Goal: Task Accomplishment & Management: Manage account settings

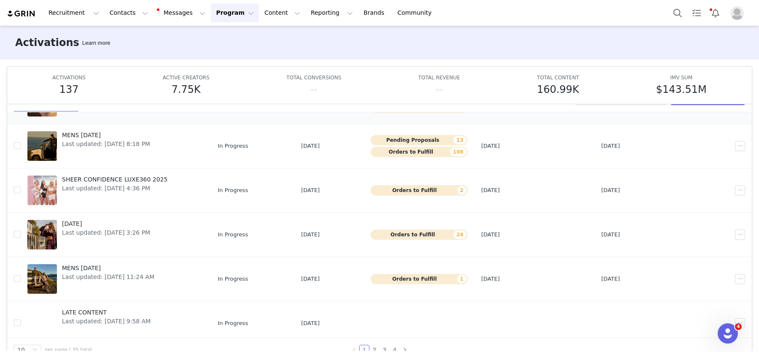
scroll to position [176, 0]
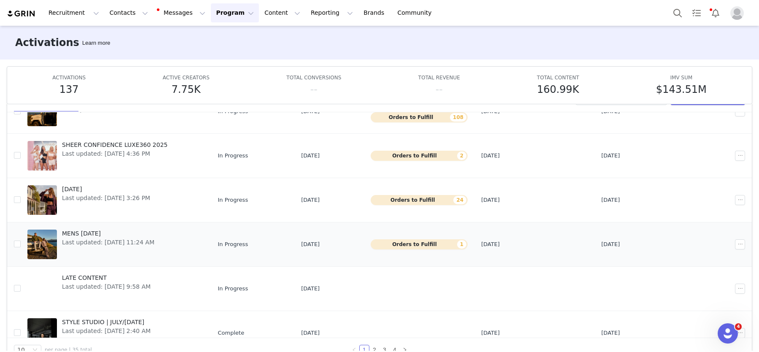
drag, startPoint x: 12, startPoint y: 245, endPoint x: 28, endPoint y: 243, distance: 16.5
click at [16, 245] on td at bounding box center [13, 244] width 13 height 44
click at [35, 243] on div at bounding box center [42, 244] width 30 height 30
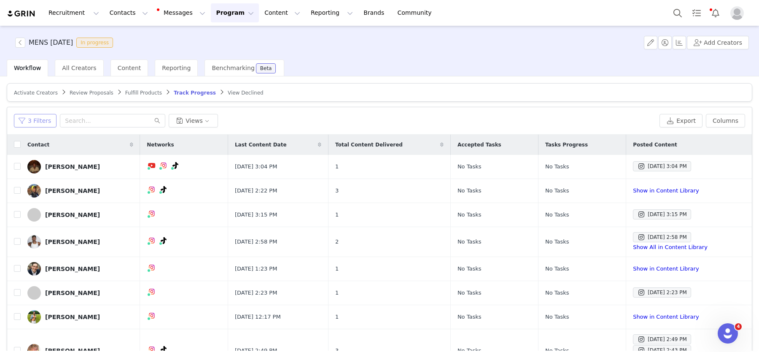
click at [33, 118] on button "3 Filters" at bounding box center [35, 120] width 43 height 13
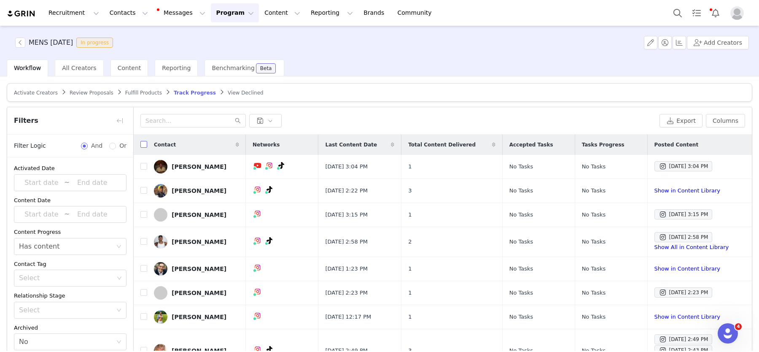
click at [142, 144] on input "checkbox" at bounding box center [143, 144] width 7 height 7
checkbox input "true"
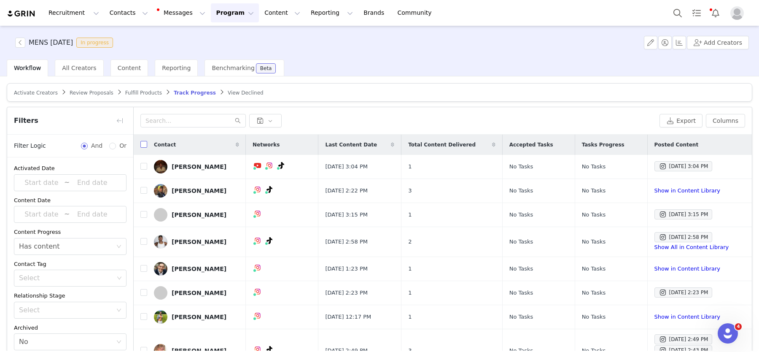
checkbox input "true"
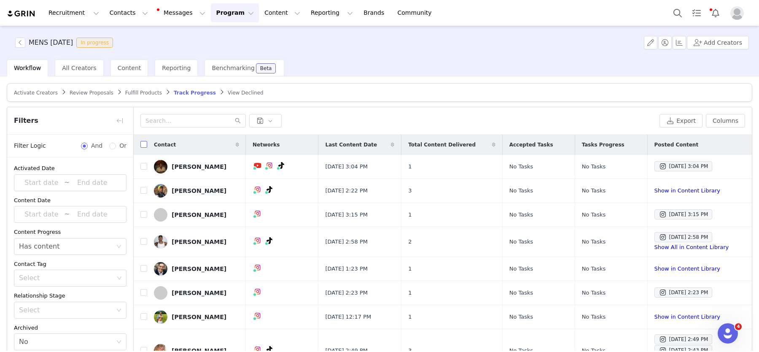
checkbox input "true"
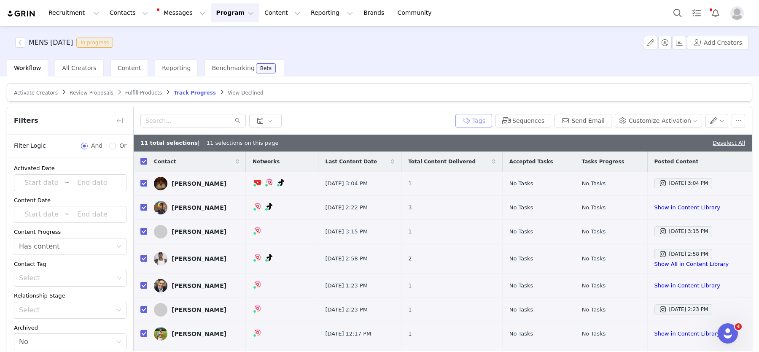
click at [484, 119] on button "Tags" at bounding box center [474, 120] width 37 height 13
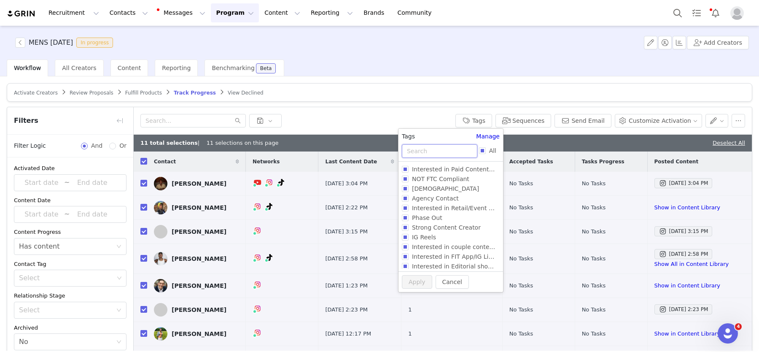
click at [417, 154] on input "text" at bounding box center [439, 150] width 75 height 13
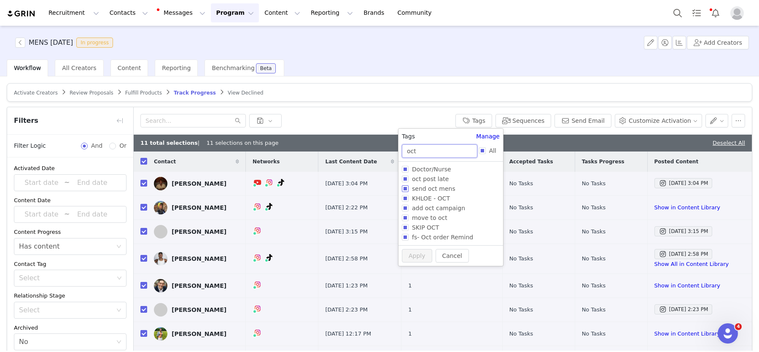
type input "oct"
click at [431, 189] on span "send oct mens" at bounding box center [434, 188] width 50 height 7
click at [409, 189] on input "send oct mens" at bounding box center [405, 188] width 7 height 7
checkbox input "true"
click at [418, 273] on button "Apply" at bounding box center [417, 271] width 30 height 13
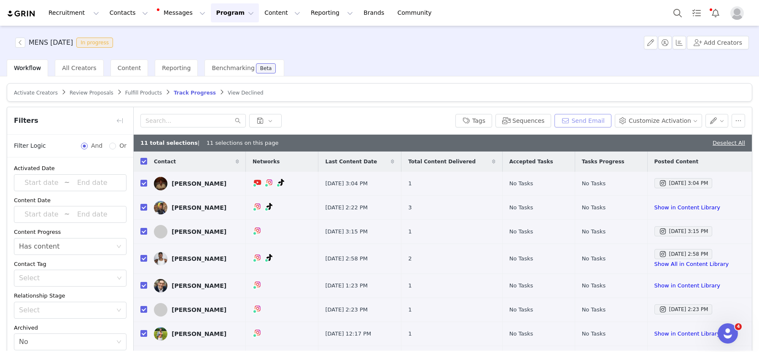
click at [584, 121] on button "Send Email" at bounding box center [583, 120] width 57 height 13
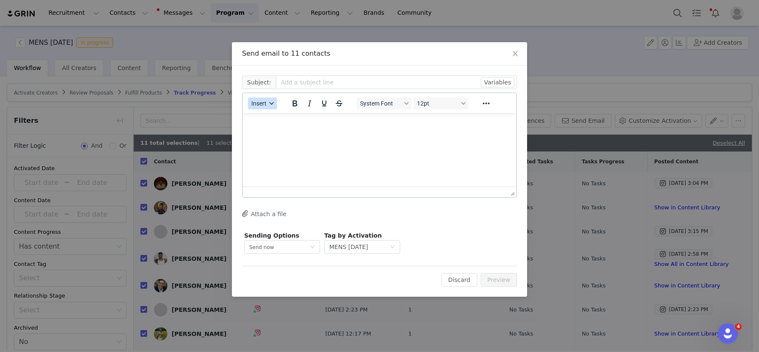
click at [267, 102] on button "Insert" at bounding box center [262, 103] width 29 height 12
click at [275, 119] on div "Insert Template" at bounding box center [293, 118] width 76 height 10
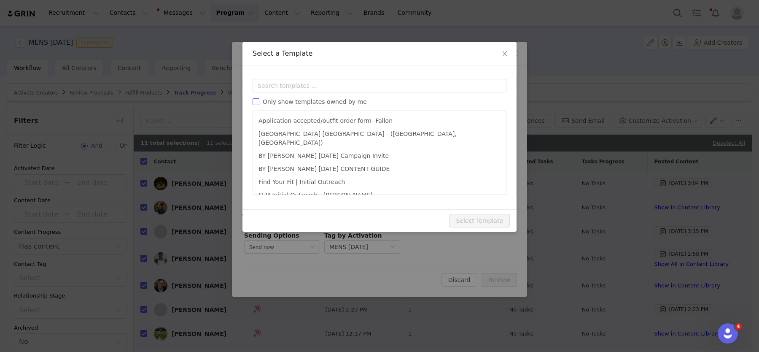
click at [270, 98] on span "Only show templates owned by me" at bounding box center [314, 101] width 111 height 7
click at [259, 98] on input "Only show templates owned by me" at bounding box center [256, 101] width 7 height 7
checkbox input "true"
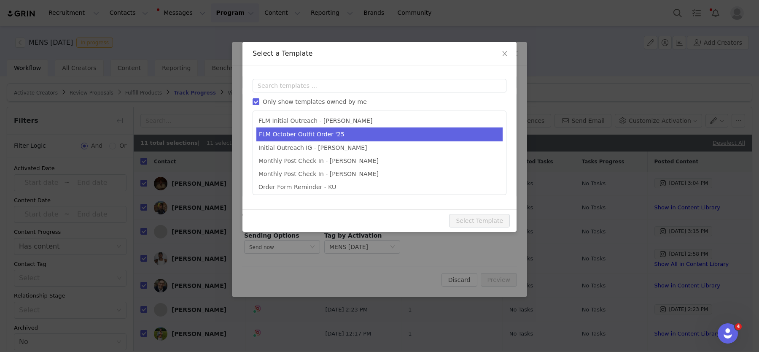
click at [303, 133] on li "FLM October Outfit Order '25" at bounding box center [379, 134] width 246 height 14
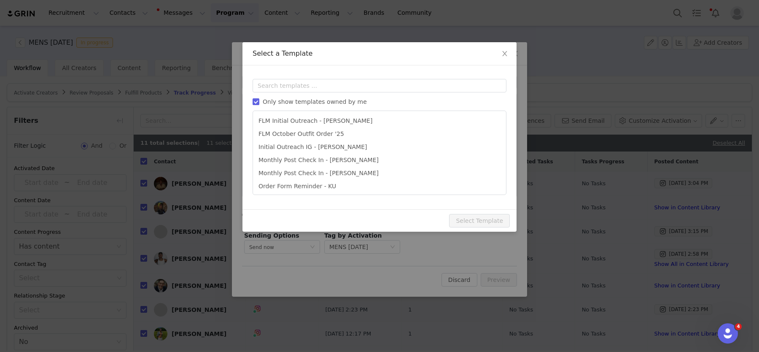
type input "[DATE] Outfit Order x [instagram_username] + Affiliate Opportunity"
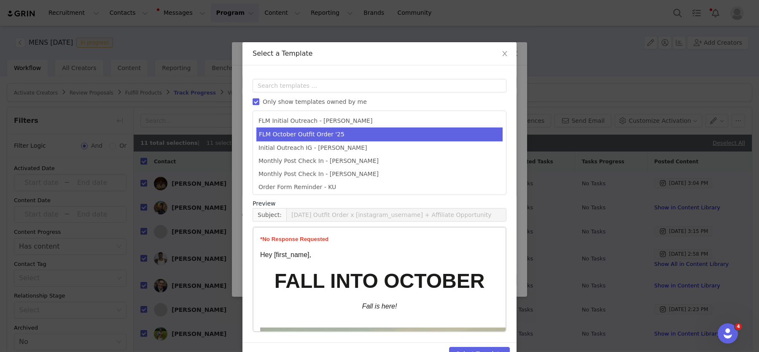
scroll to position [22, 0]
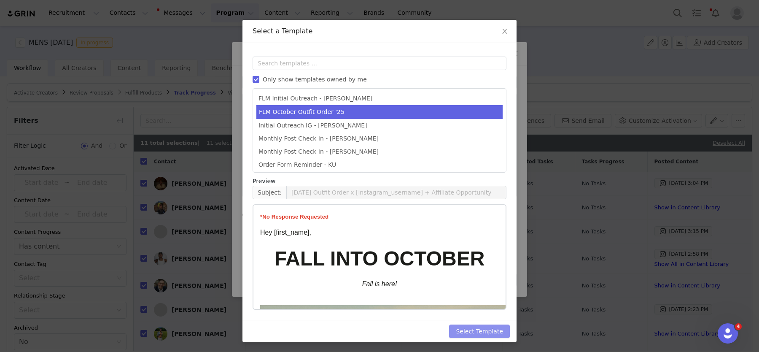
drag, startPoint x: 474, startPoint y: 329, endPoint x: 477, endPoint y: 316, distance: 13.0
click at [474, 329] on button "Select Template" at bounding box center [479, 330] width 61 height 13
type input "[DATE] Outfit Order x [instagram_username] + Affiliate Opportunity"
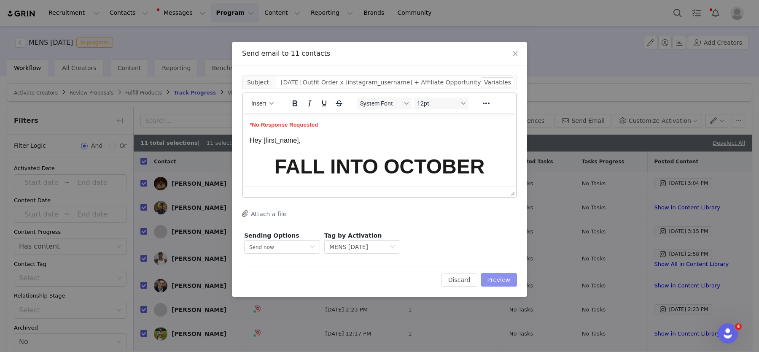
click at [488, 275] on button "Preview" at bounding box center [499, 279] width 37 height 13
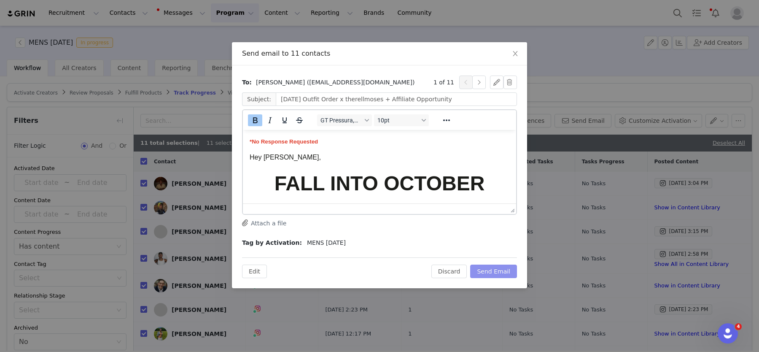
click at [499, 273] on button "Send Email" at bounding box center [493, 270] width 47 height 13
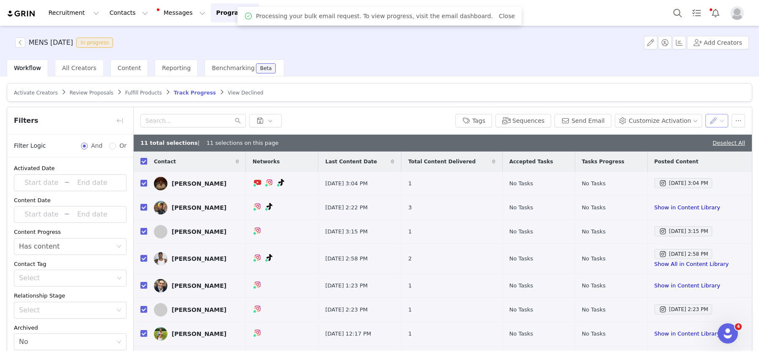
click at [715, 119] on button "button" at bounding box center [717, 120] width 23 height 13
click at [698, 149] on span "Set Custom Property" at bounding box center [692, 150] width 61 height 9
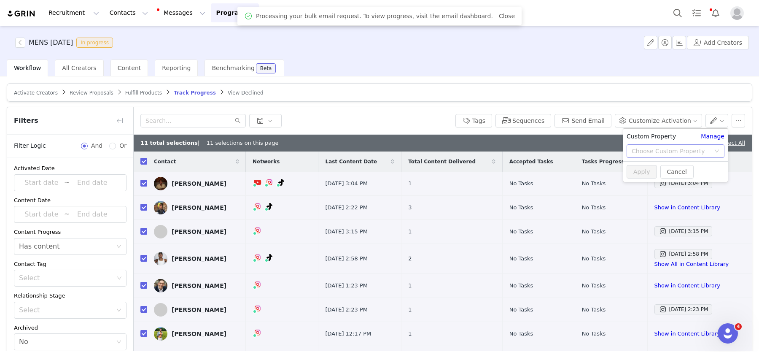
click at [658, 150] on div "Choose Custom Property" at bounding box center [671, 151] width 78 height 8
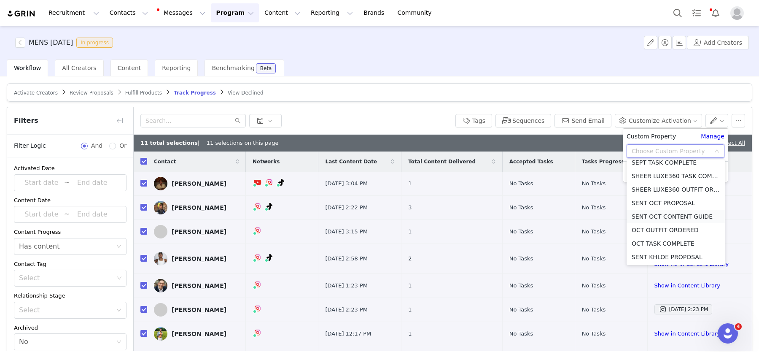
scroll to position [403, 0]
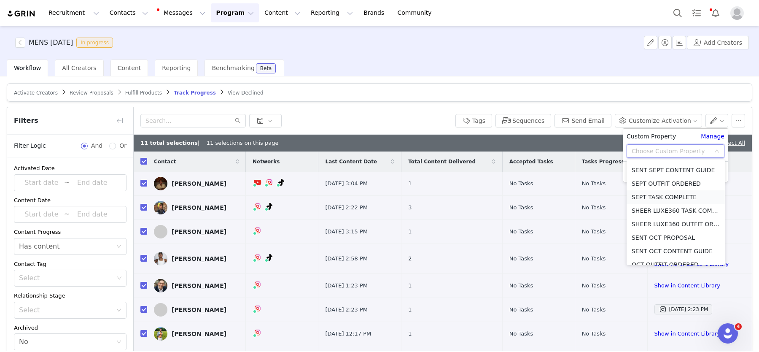
click at [679, 200] on li "SEPT TASK COMPLETE" at bounding box center [676, 196] width 98 height 13
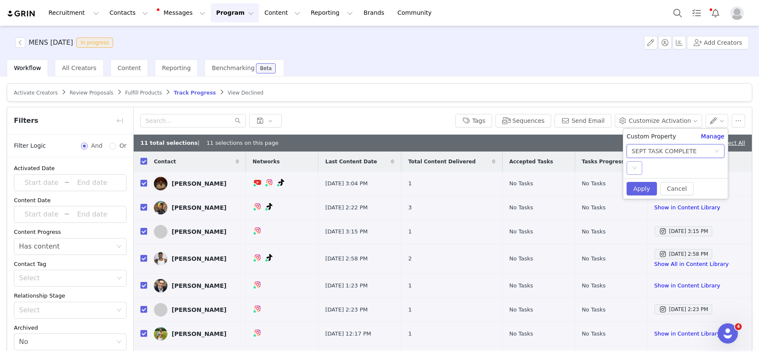
click at [636, 167] on icon "icon: down" at bounding box center [634, 167] width 5 height 5
click at [638, 180] on li "YES" at bounding box center [676, 184] width 98 height 13
click at [640, 187] on button "Apply" at bounding box center [642, 188] width 30 height 13
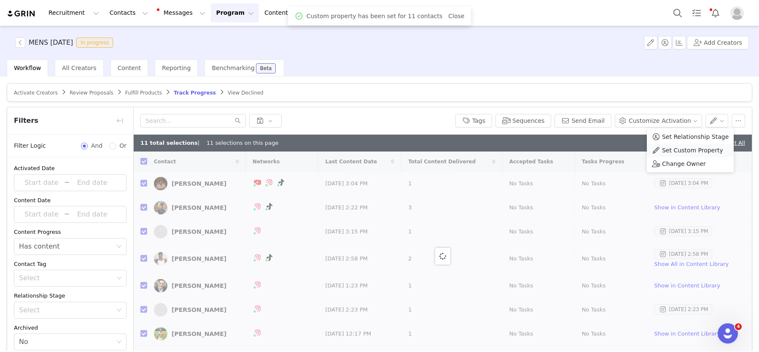
click at [688, 151] on span "Set Custom Property" at bounding box center [692, 150] width 61 height 9
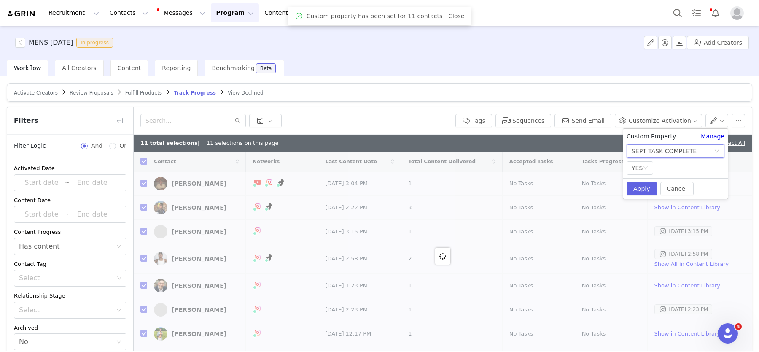
click at [647, 151] on div "SEPT TASK COMPLETE" at bounding box center [664, 151] width 65 height 13
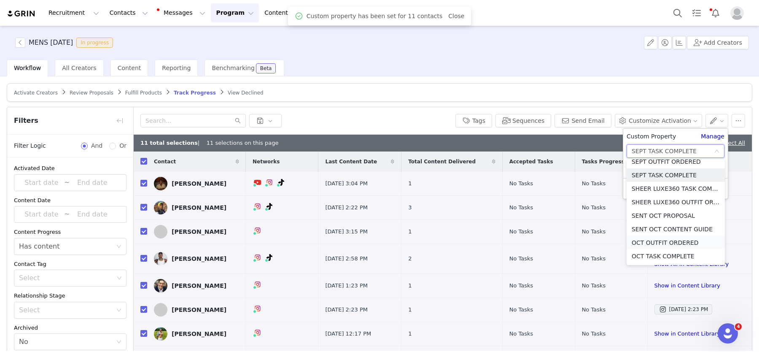
scroll to position [407, 0]
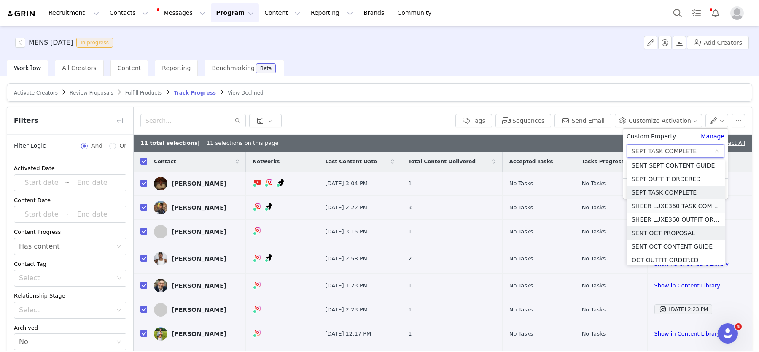
drag, startPoint x: 671, startPoint y: 229, endPoint x: 657, endPoint y: 211, distance: 23.4
click at [671, 229] on li "SENT OCT PROPOSAL" at bounding box center [676, 232] width 98 height 13
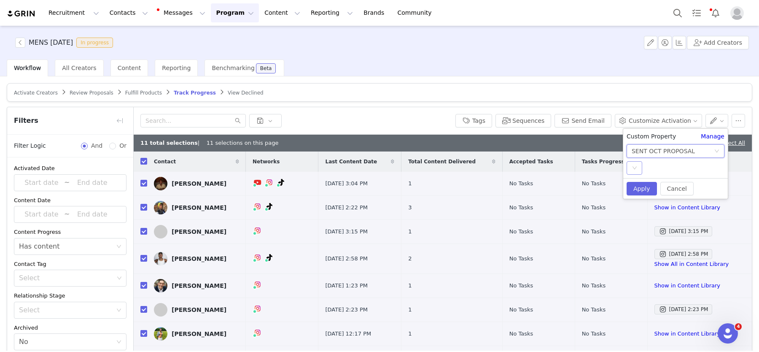
click at [637, 164] on div "Select" at bounding box center [635, 167] width 16 height 13
click at [643, 189] on li "YES" at bounding box center [676, 184] width 98 height 13
click at [643, 189] on button "Apply" at bounding box center [642, 188] width 30 height 13
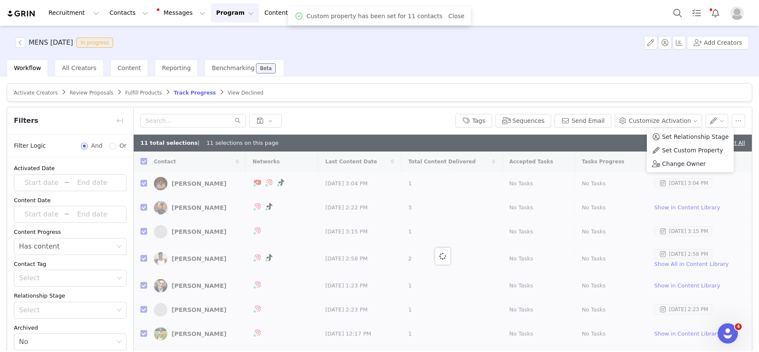
checkbox input "false"
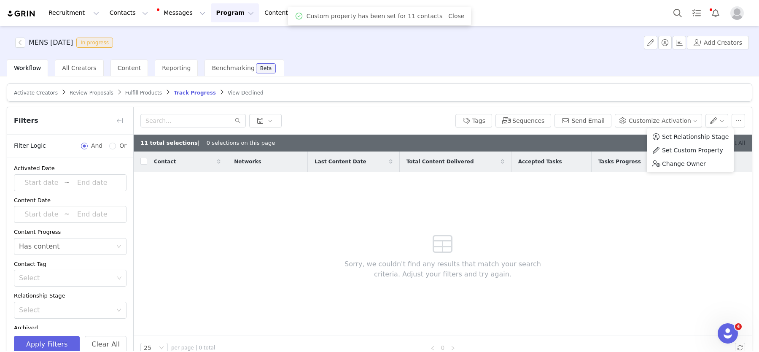
click at [737, 143] on link "Deselect All" at bounding box center [729, 143] width 32 height 6
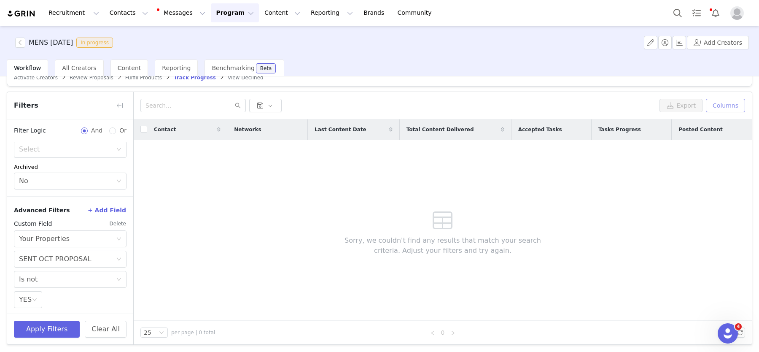
scroll to position [0, 0]
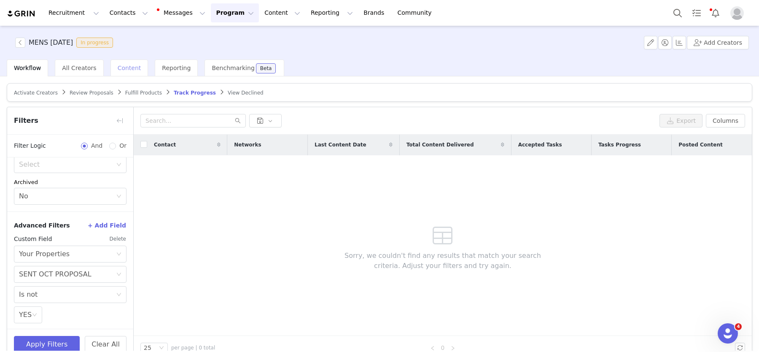
click at [111, 75] on div "Content" at bounding box center [130, 67] width 38 height 17
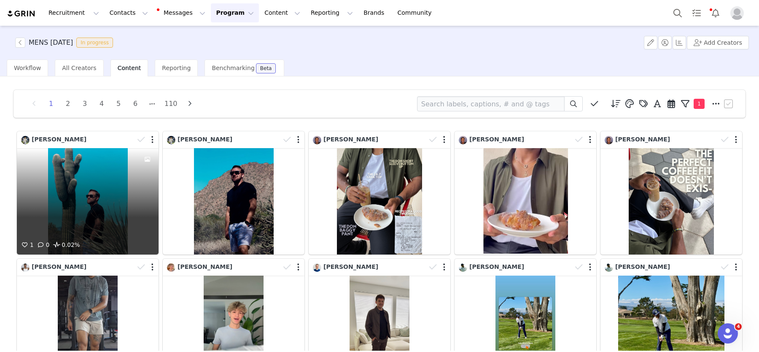
click at [113, 210] on div "1 0 0.02%" at bounding box center [88, 201] width 142 height 106
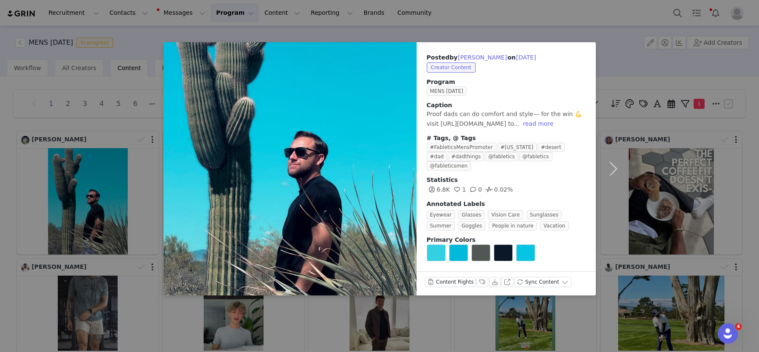
click at [59, 161] on div "Posted by [PERSON_NAME] on [DATE] Creator Content Program MENS [DATE] Caption P…" at bounding box center [379, 176] width 759 height 352
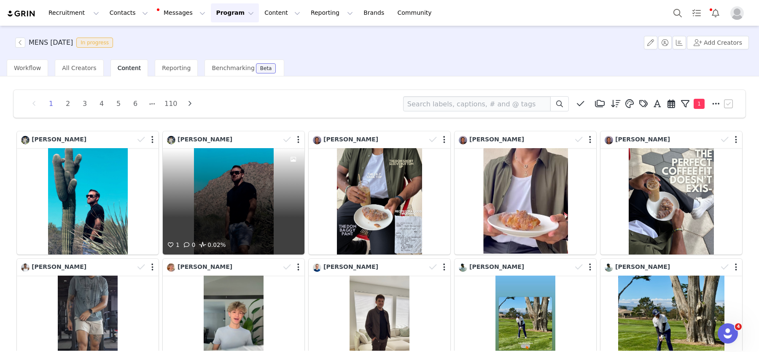
scroll to position [51, 0]
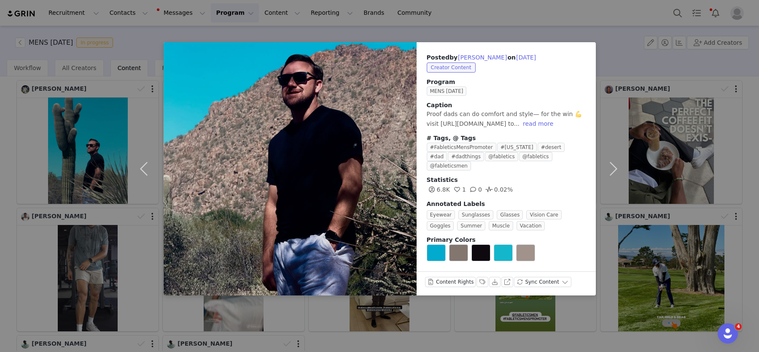
click at [92, 145] on div "Posted by [PERSON_NAME] on [DATE] Creator Content Program MENS [DATE] Caption P…" at bounding box center [379, 176] width 759 height 352
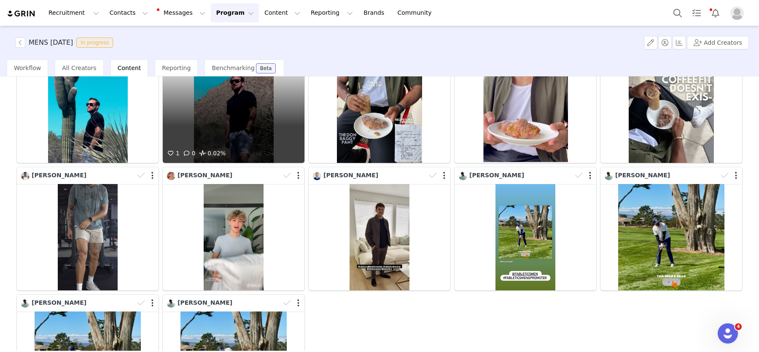
scroll to position [100, 0]
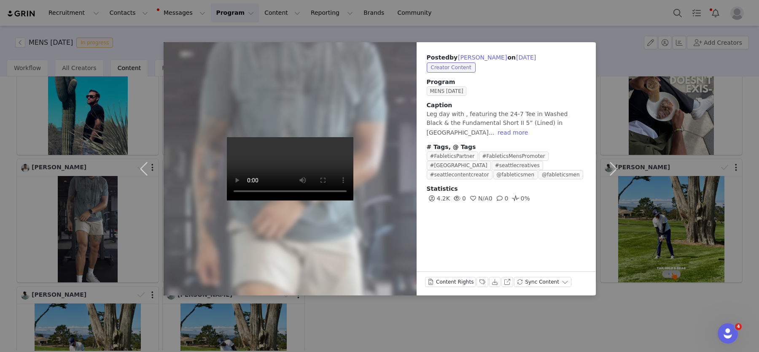
click at [64, 166] on div "Posted by [PERSON_NAME] on [DATE] Creator Content Program MENS [DATE] Caption L…" at bounding box center [379, 176] width 759 height 352
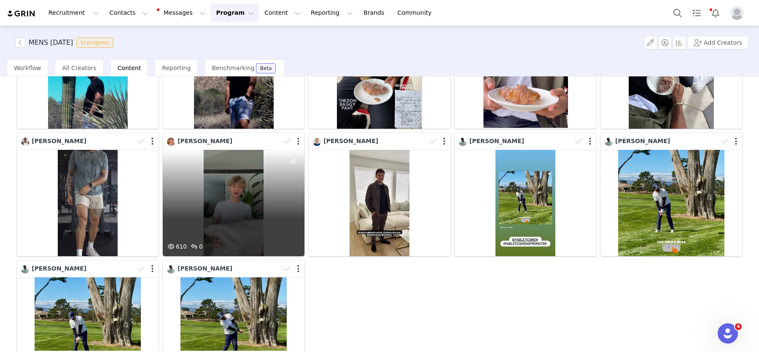
scroll to position [127, 0]
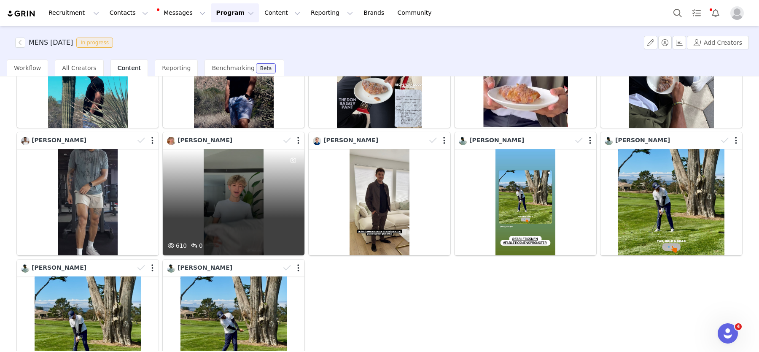
click at [240, 198] on div "610 0" at bounding box center [234, 202] width 142 height 106
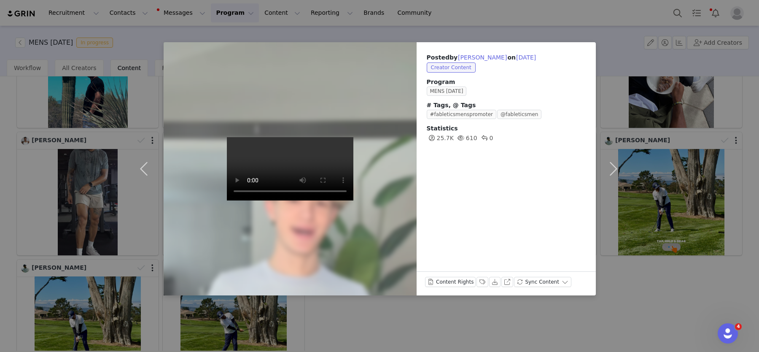
click at [22, 180] on div "Posted by [PERSON_NAME] on [DATE] Creator Content Program MENS [DATE] # Tags, @…" at bounding box center [379, 176] width 759 height 352
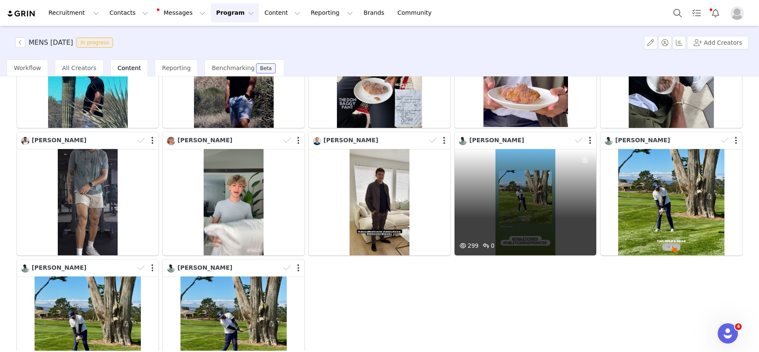
scroll to position [167, 0]
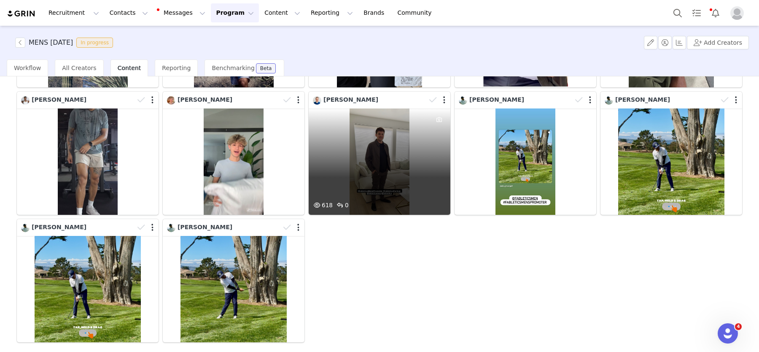
click at [375, 177] on div "618 0" at bounding box center [380, 161] width 142 height 106
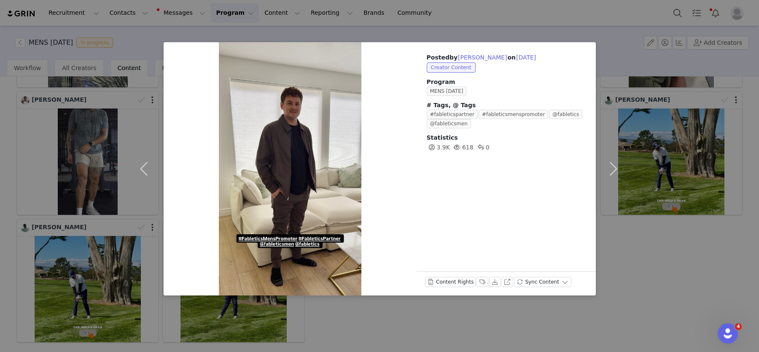
click at [75, 105] on div "Posted by [PERSON_NAME] on [DATE] Creator Content Program MENS [DATE] # Tags, @…" at bounding box center [379, 176] width 759 height 352
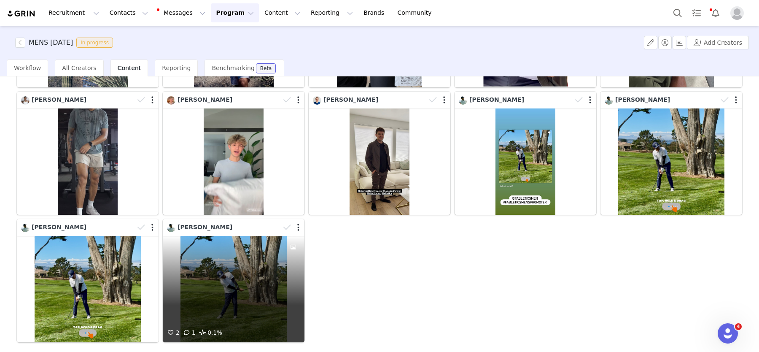
click at [205, 290] on div "2 1 0.1%" at bounding box center [234, 289] width 142 height 106
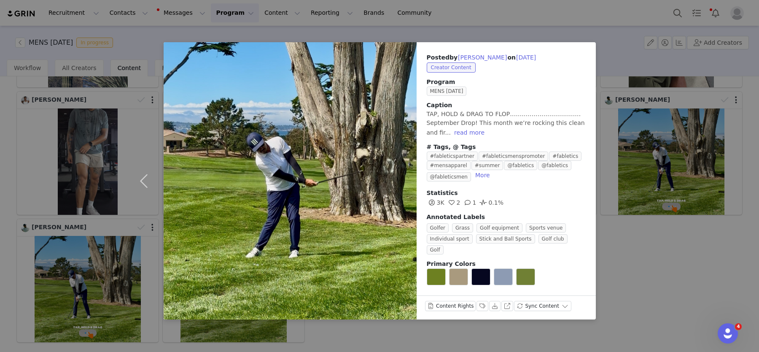
click at [647, 223] on div "Posted by [PERSON_NAME] on [DATE] Creator Content Program MENS [DATE] Caption T…" at bounding box center [379, 176] width 759 height 352
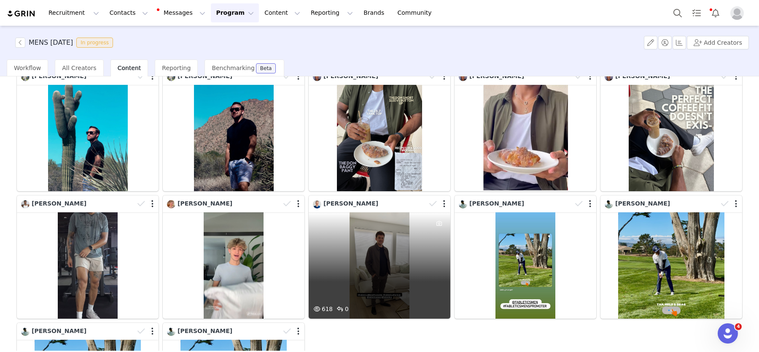
scroll to position [0, 0]
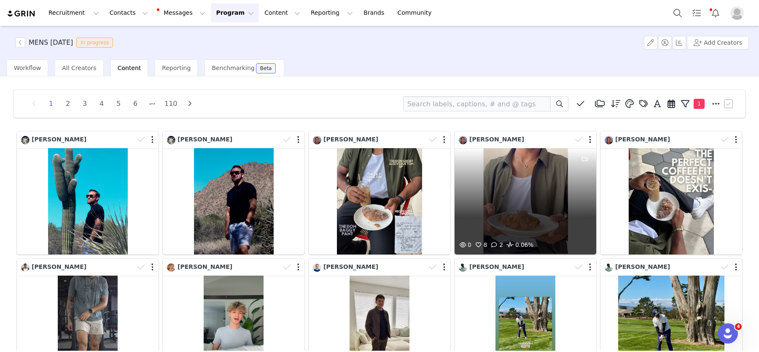
click at [569, 186] on div "0 8 2 0.06%" at bounding box center [526, 201] width 142 height 106
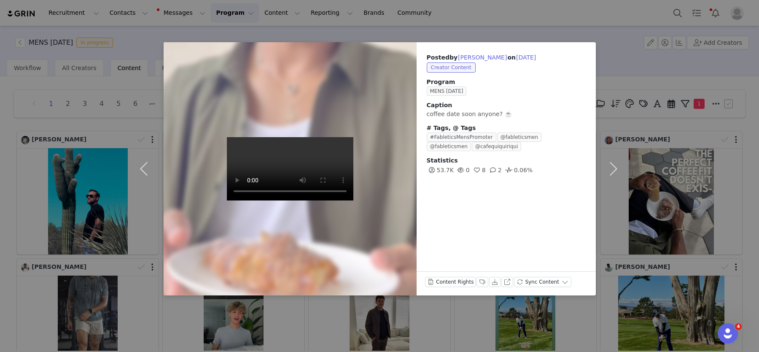
click at [102, 155] on div "Posted by [PERSON_NAME] on [DATE] Creator Content Program MENS [DATE] Caption c…" at bounding box center [379, 176] width 759 height 352
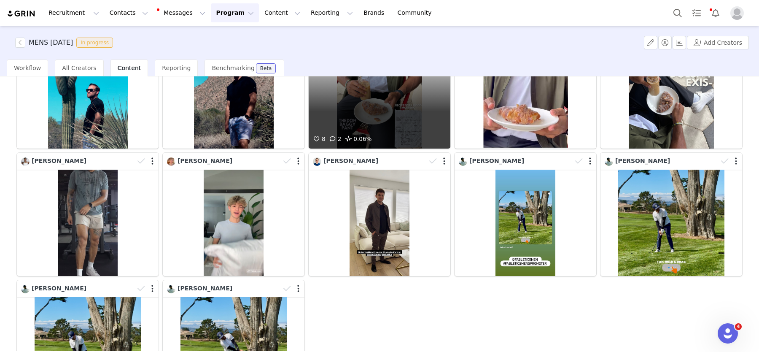
scroll to position [212, 0]
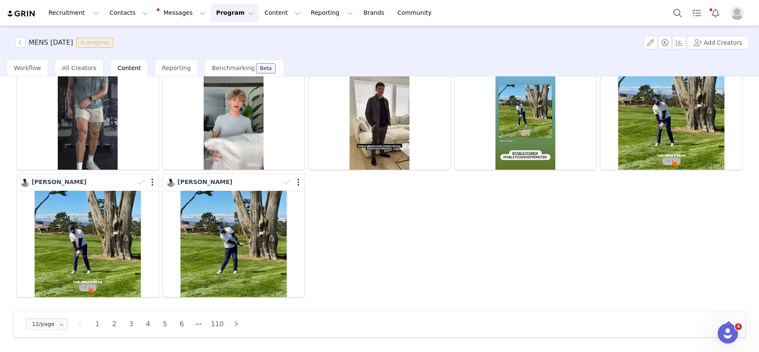
click at [238, 321] on icon "button" at bounding box center [236, 324] width 13 height 7
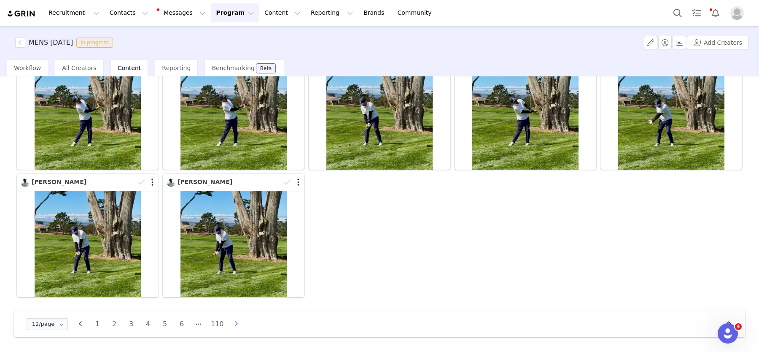
click at [237, 321] on icon "button" at bounding box center [236, 324] width 13 height 7
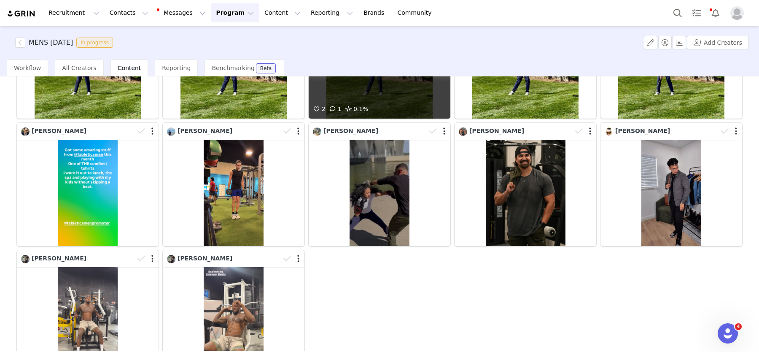
scroll to position [136, 0]
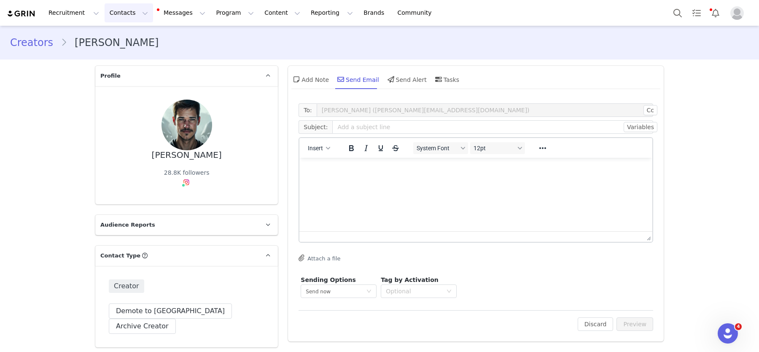
drag, startPoint x: 111, startPoint y: 16, endPoint x: 125, endPoint y: 37, distance: 25.3
click at [111, 16] on button "Contacts Contacts" at bounding box center [129, 12] width 49 height 19
click at [125, 39] on p "Creators" at bounding box center [116, 36] width 22 height 8
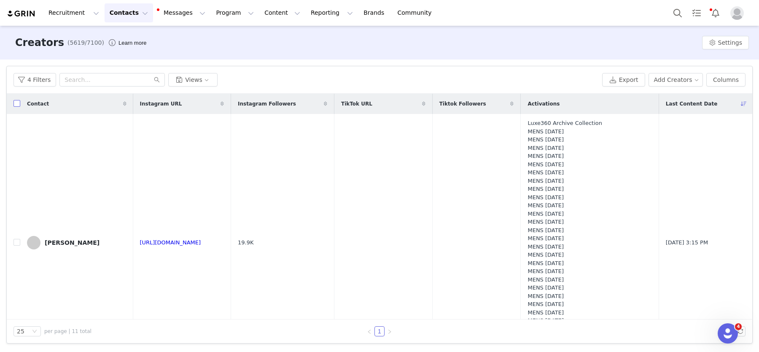
click at [16, 104] on input "checkbox" at bounding box center [16, 103] width 7 height 7
checkbox input "true"
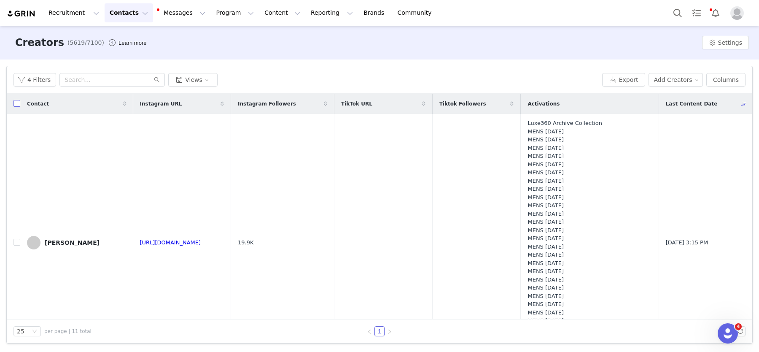
checkbox input "true"
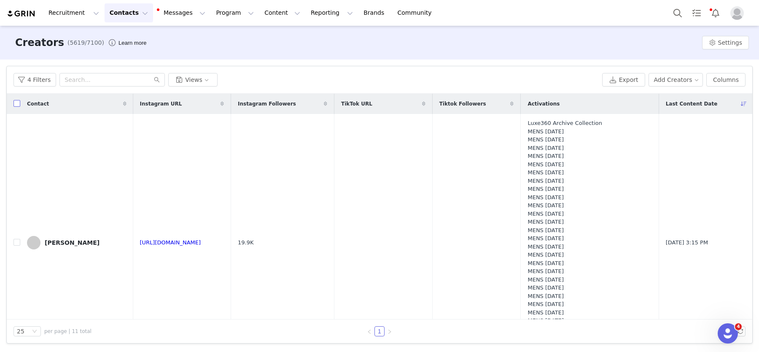
checkbox input "true"
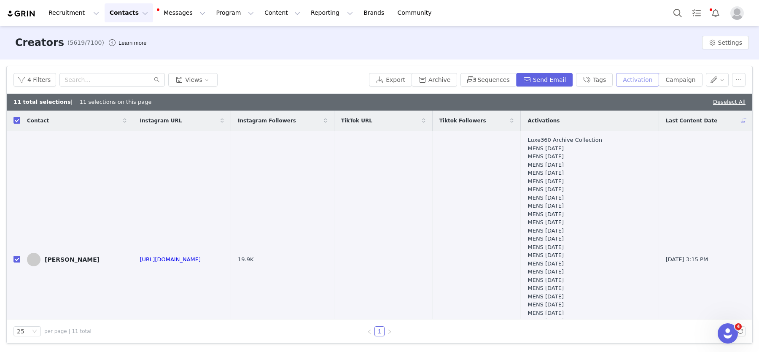
click at [640, 80] on button "Activation" at bounding box center [637, 79] width 43 height 13
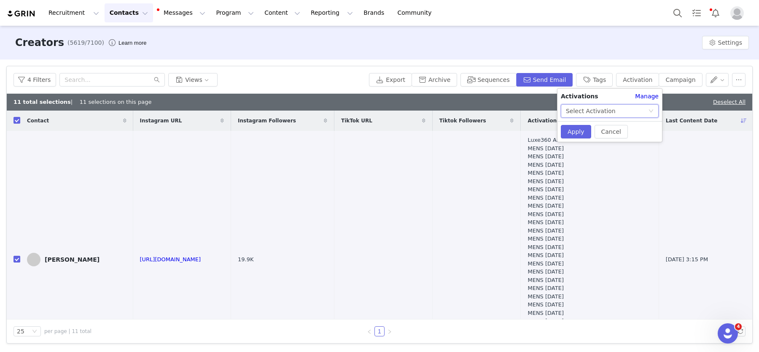
click at [593, 109] on div "Select Activation" at bounding box center [591, 111] width 50 height 13
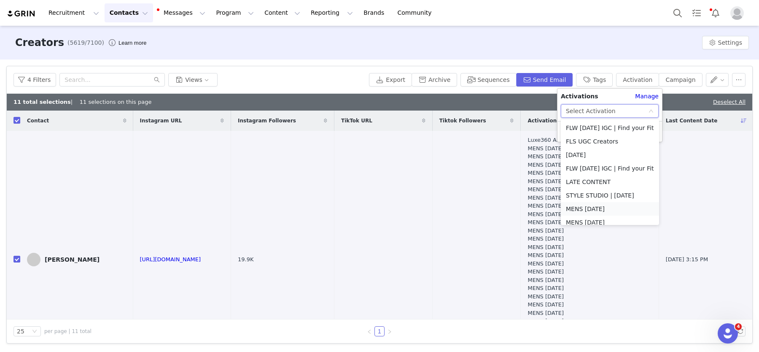
click at [619, 205] on li "MENS [DATE]" at bounding box center [610, 208] width 98 height 13
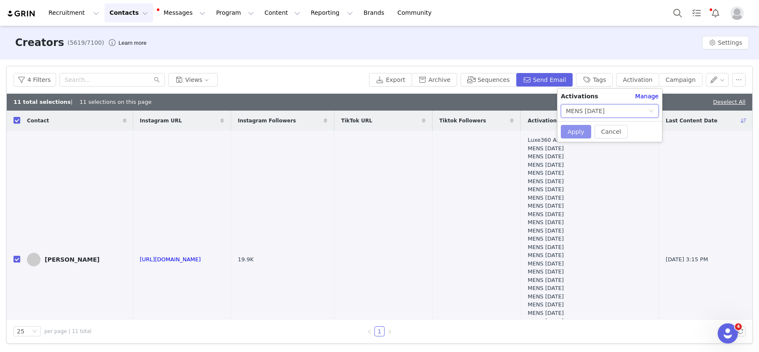
click at [572, 127] on button "Apply" at bounding box center [576, 131] width 30 height 13
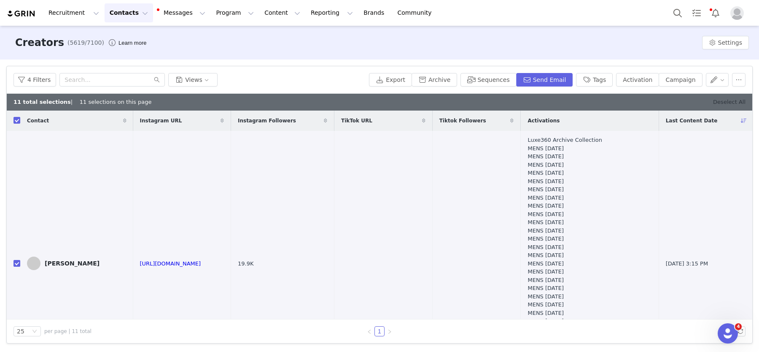
click at [731, 100] on link "Deselect All" at bounding box center [729, 102] width 32 height 6
checkbox input "false"
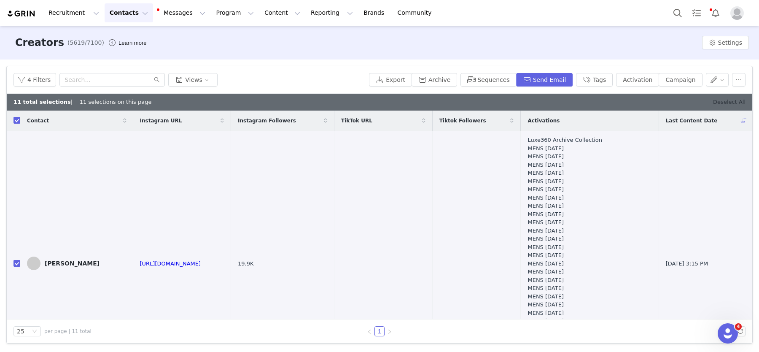
checkbox input "false"
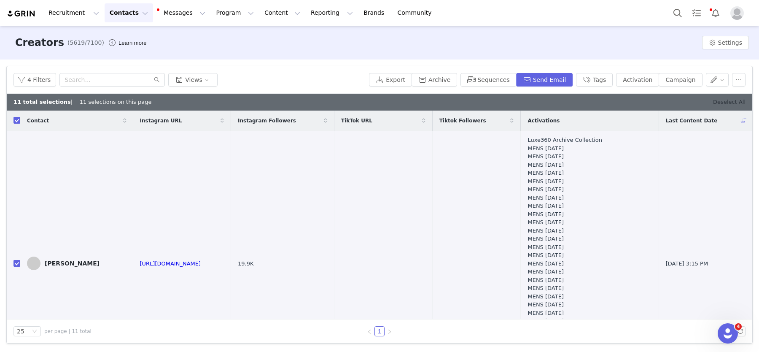
checkbox input "false"
